Goal: Check status: Check status

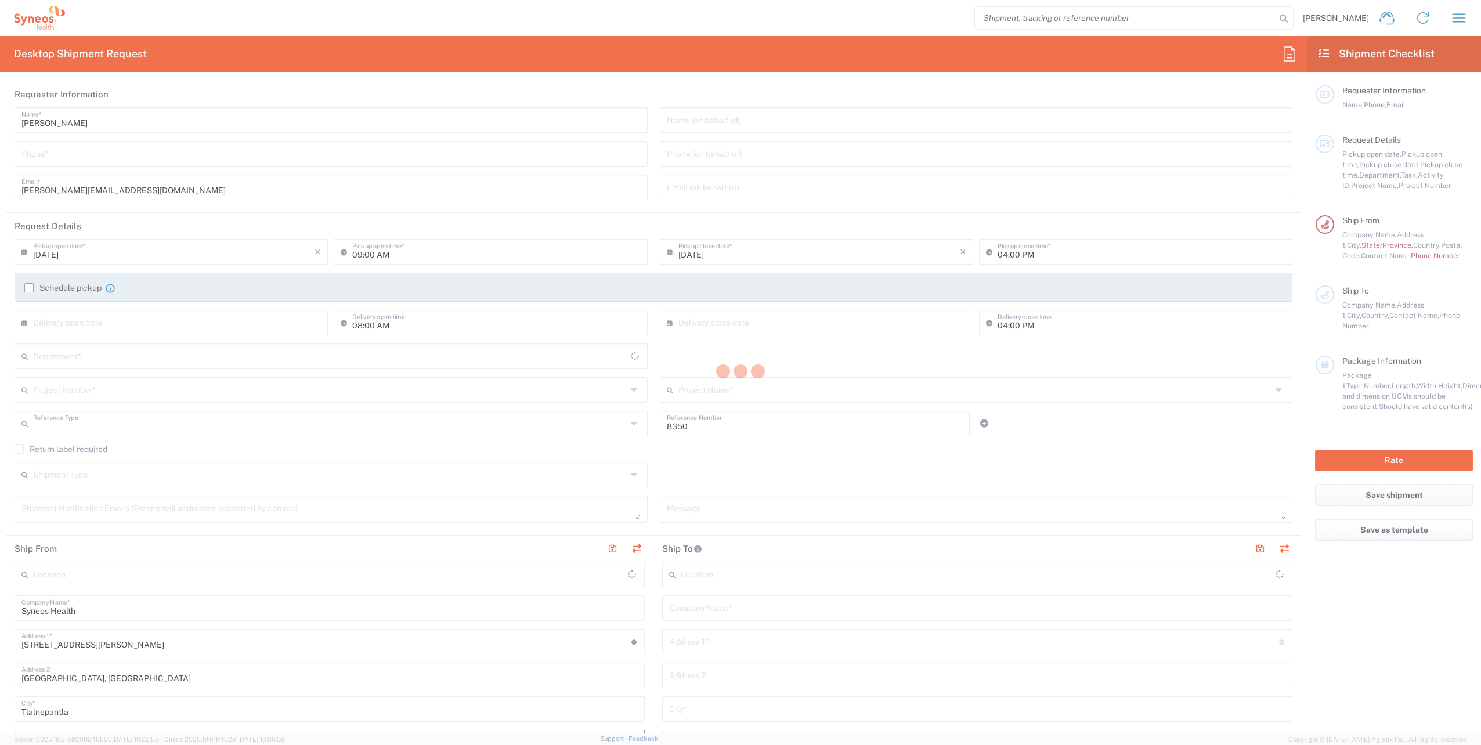
type input "Department"
type input "Mexico"
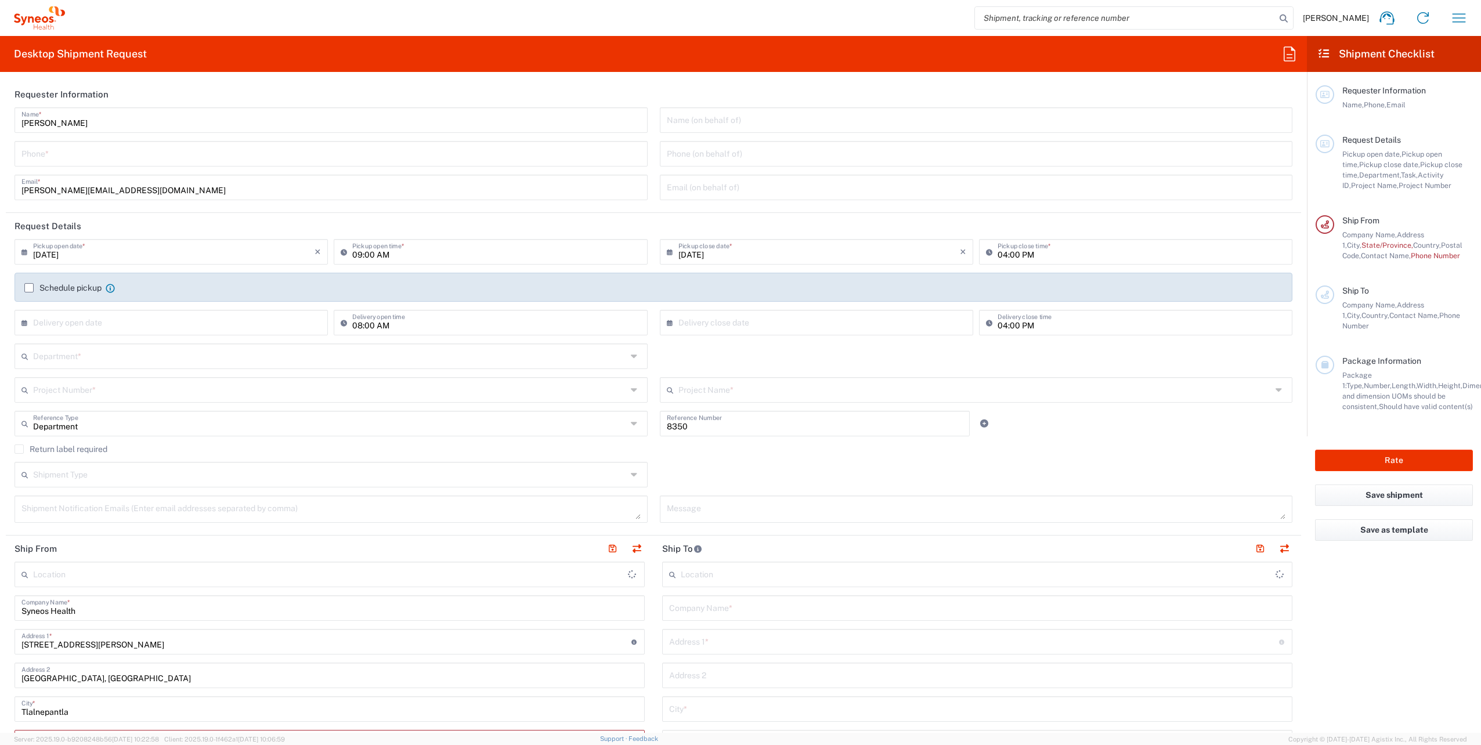
click at [1020, 17] on input "search" at bounding box center [1125, 18] width 301 height 22
type input "INC Research Clin Svcs [GEOGRAPHIC_DATA]"
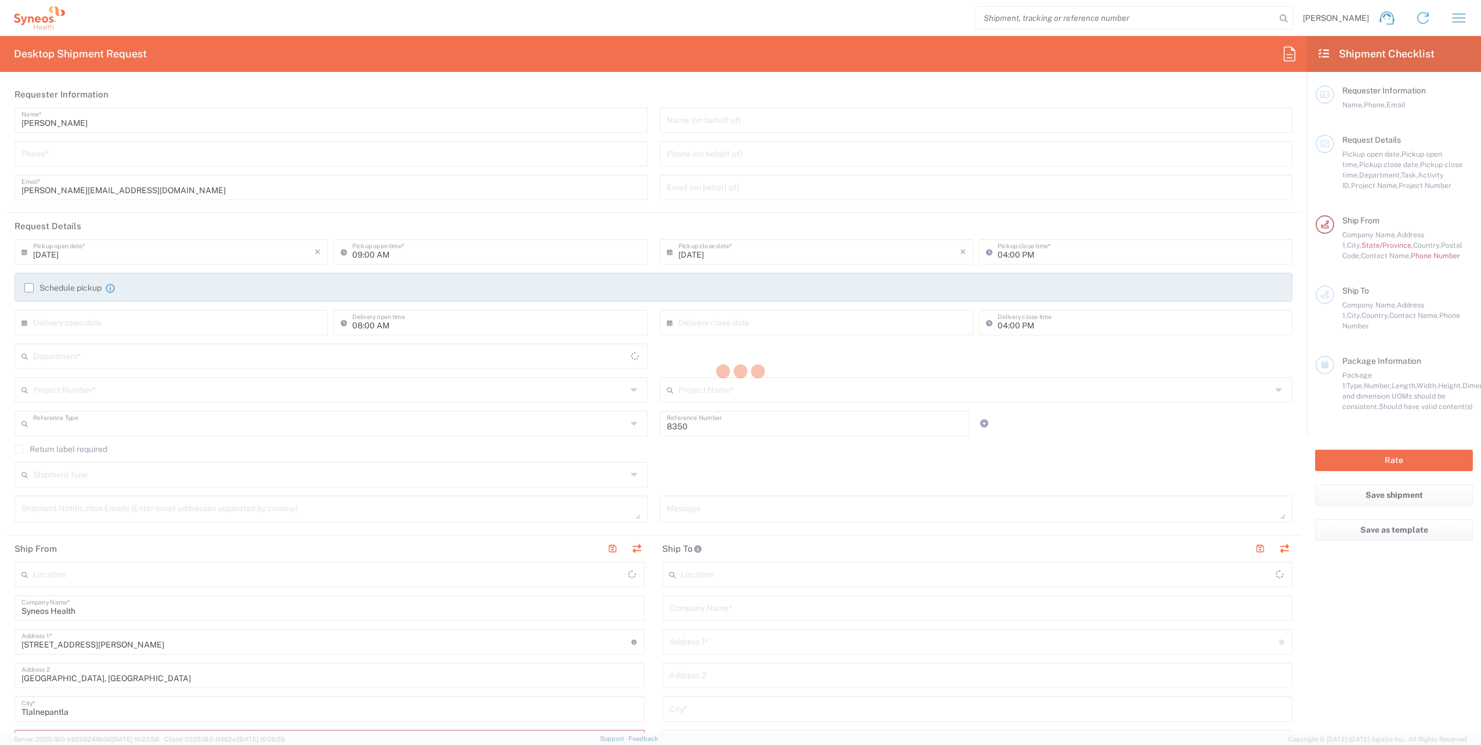
type input "Department"
type input "[GEOGRAPHIC_DATA]"
type input "INC Research Clin Svcs [GEOGRAPHIC_DATA]"
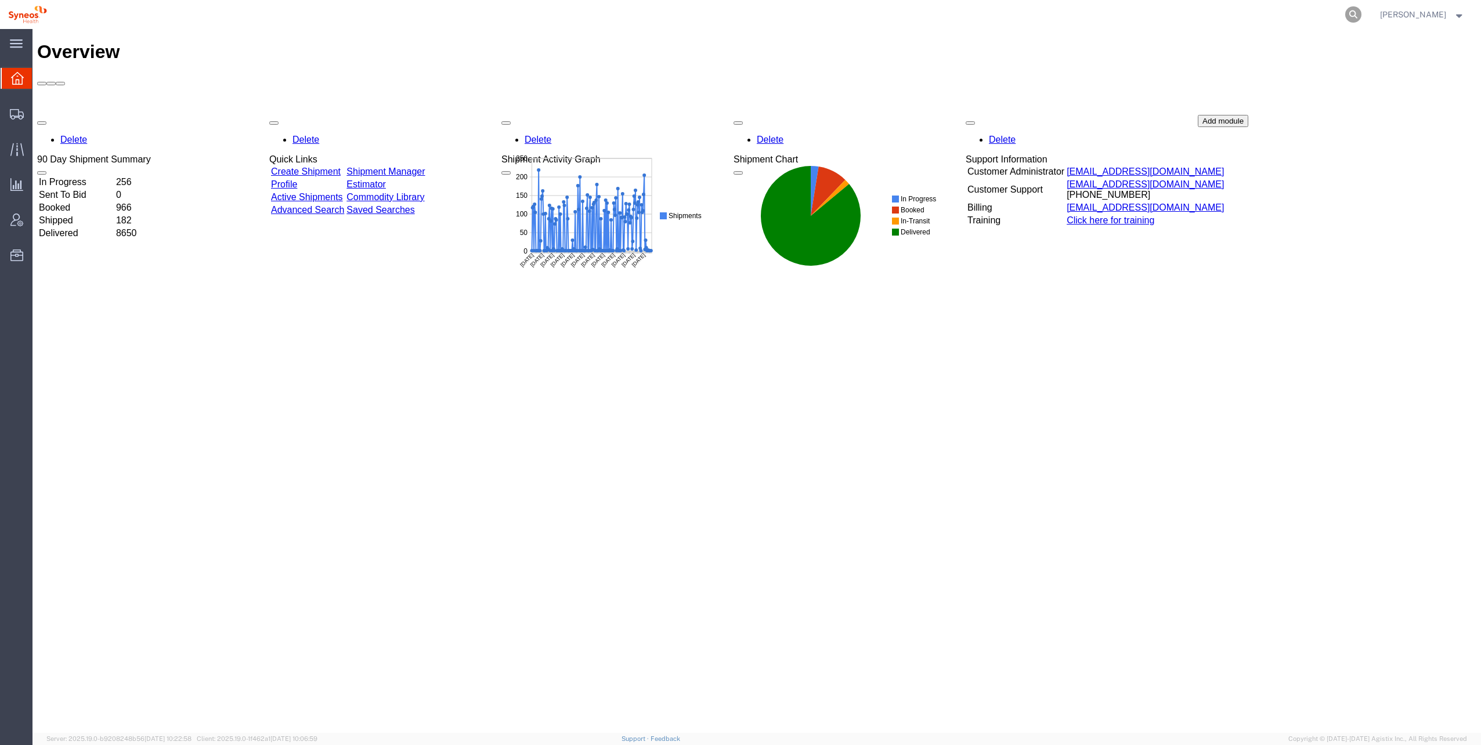
click at [1345, 10] on icon at bounding box center [1353, 14] width 16 height 16
paste input "56884167"
type input "56884167"
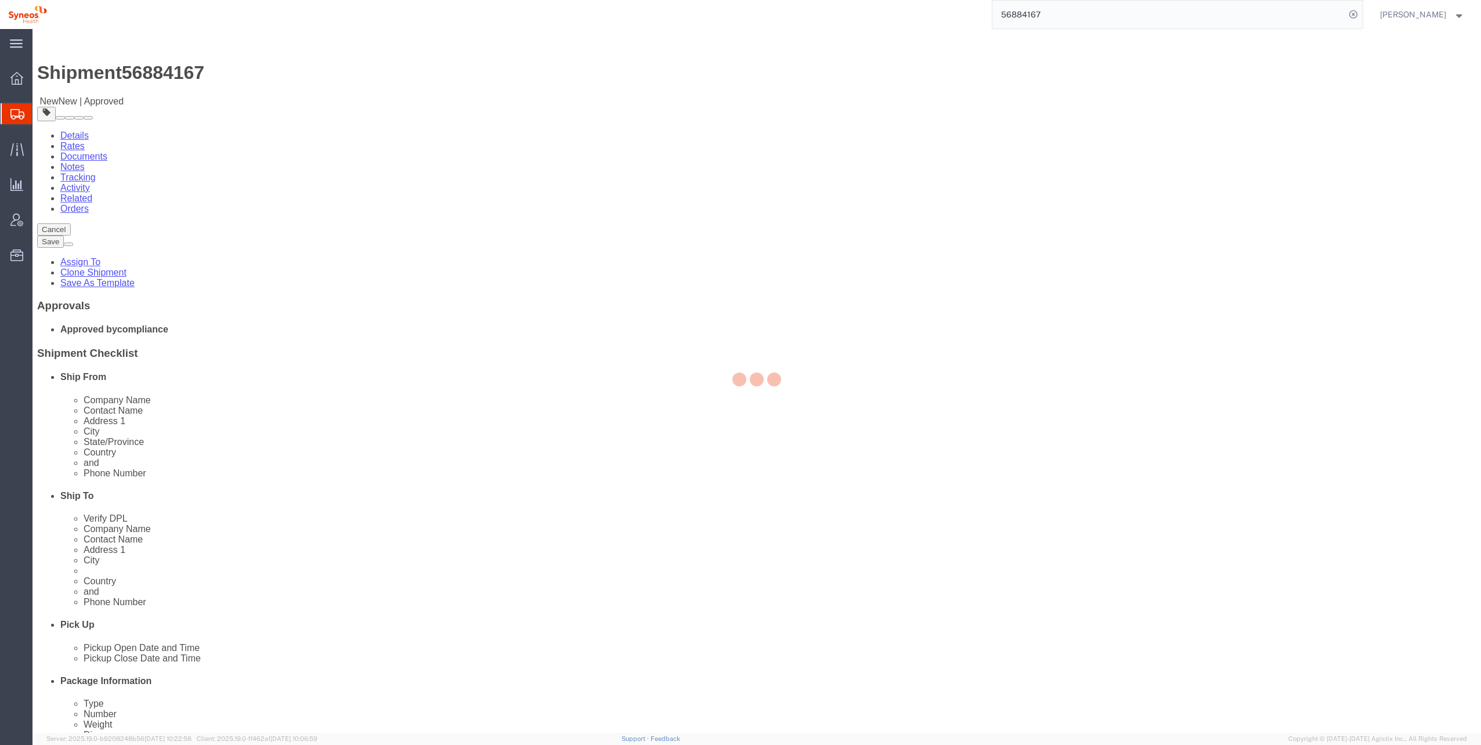
select select "48954"
select select
